Goal: Task Accomplishment & Management: Use online tool/utility

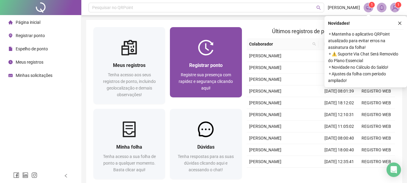
click at [190, 79] on span "Registre sua presença com rapidez e segurança clicando aqui!" at bounding box center [205, 81] width 54 height 18
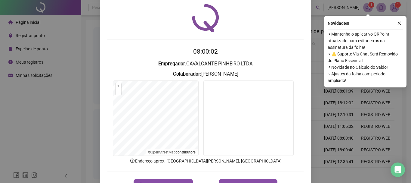
scroll to position [20, 0]
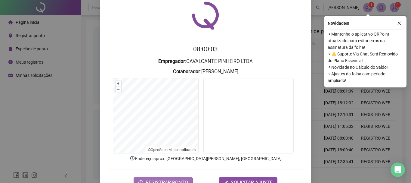
click at [174, 178] on button "REGISTRAR PONTO" at bounding box center [163, 182] width 59 height 12
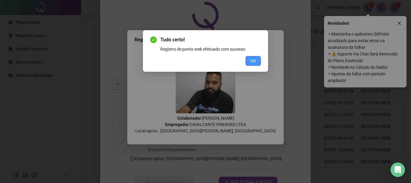
click at [256, 63] on button "OK" at bounding box center [253, 61] width 15 height 10
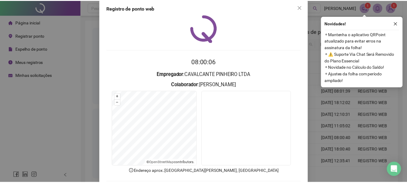
scroll to position [0, 0]
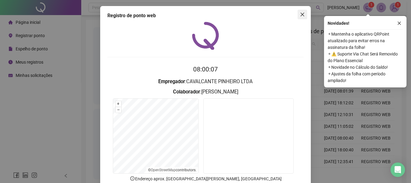
click at [302, 16] on icon "close" at bounding box center [302, 14] width 5 height 5
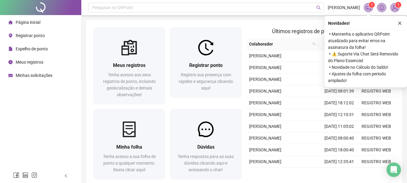
click at [397, 24] on button "button" at bounding box center [399, 23] width 7 height 7
